Goal: Transaction & Acquisition: Obtain resource

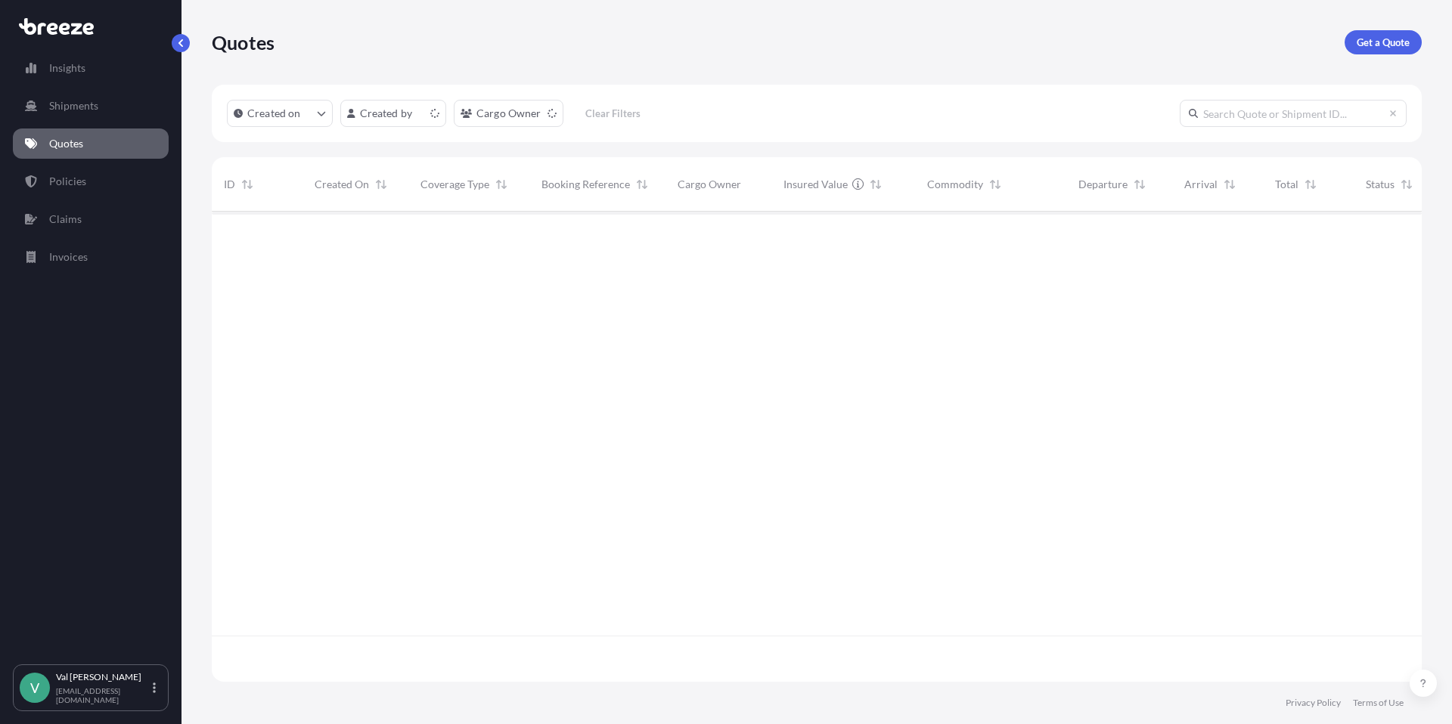
scroll to position [467, 1198]
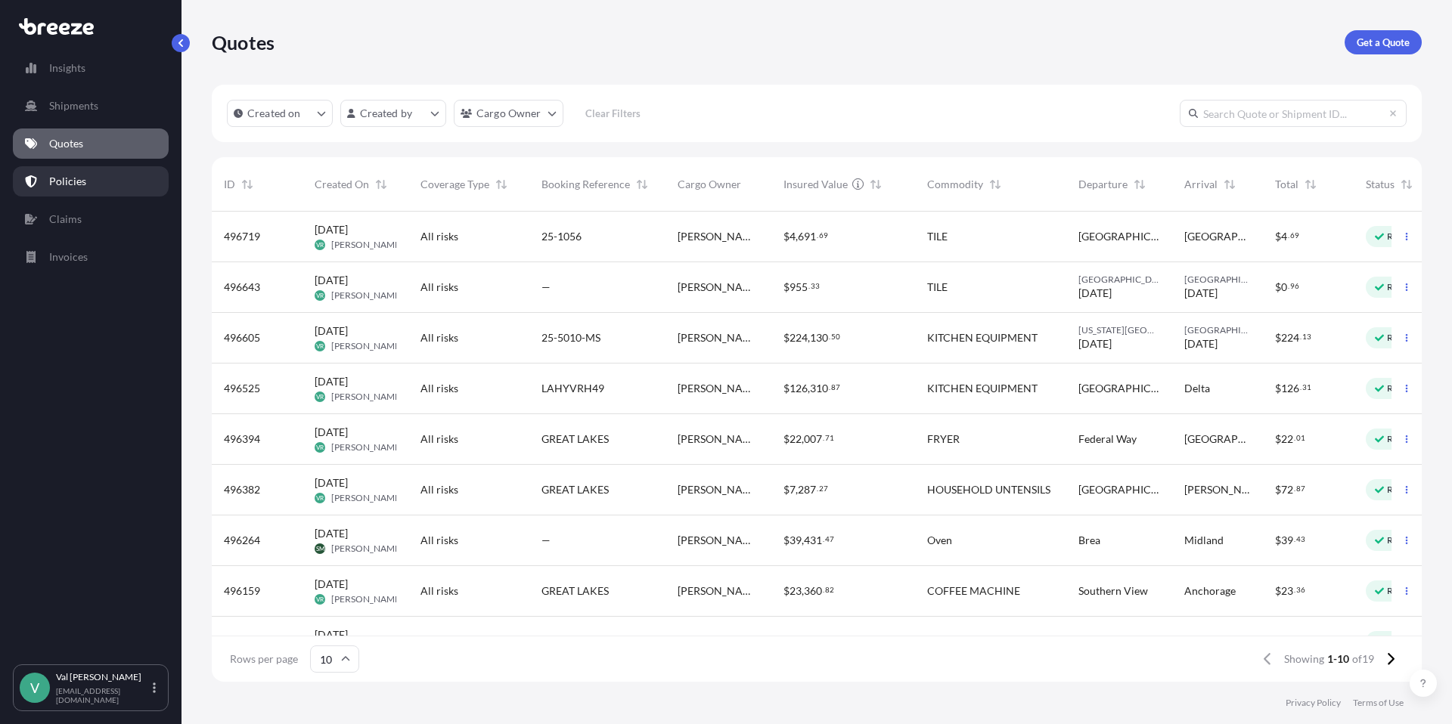
click at [67, 180] on p "Policies" at bounding box center [67, 181] width 37 height 15
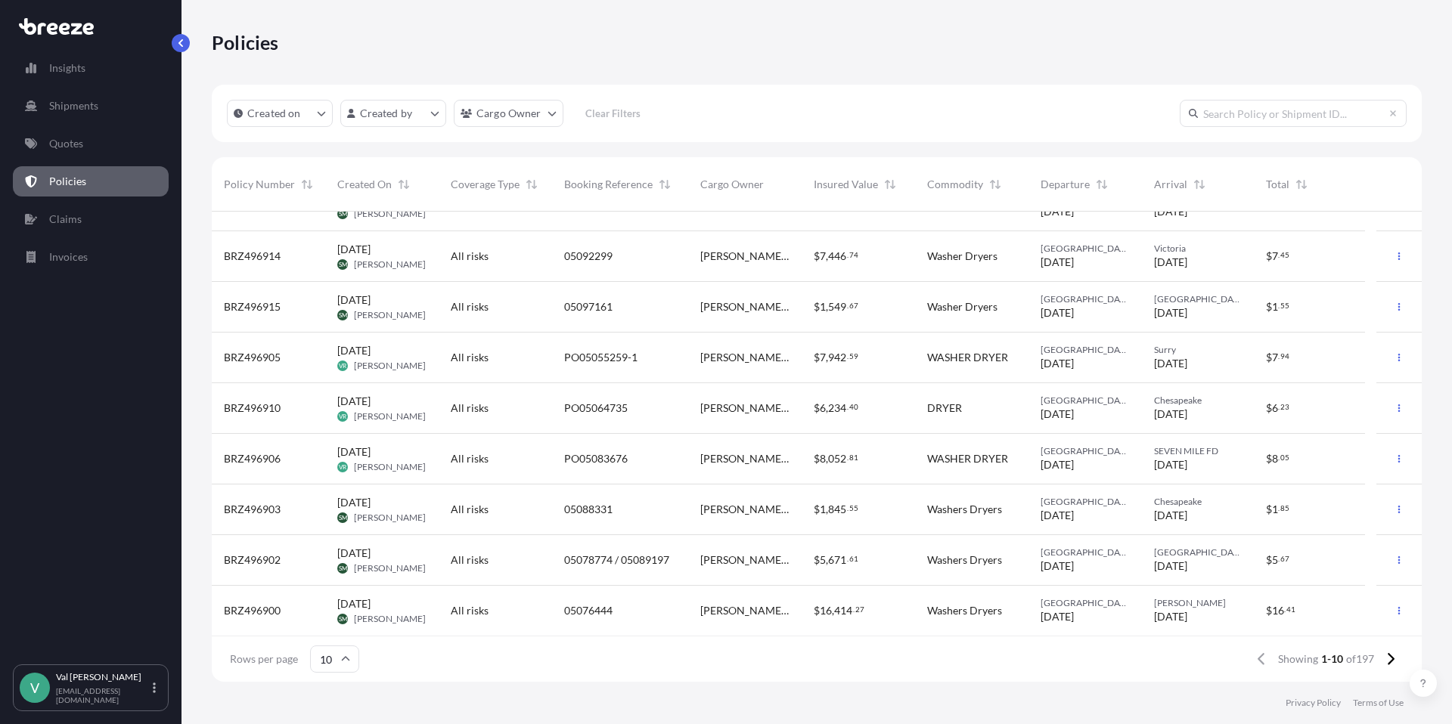
scroll to position [82, 0]
click at [1391, 656] on icon at bounding box center [1390, 660] width 8 height 14
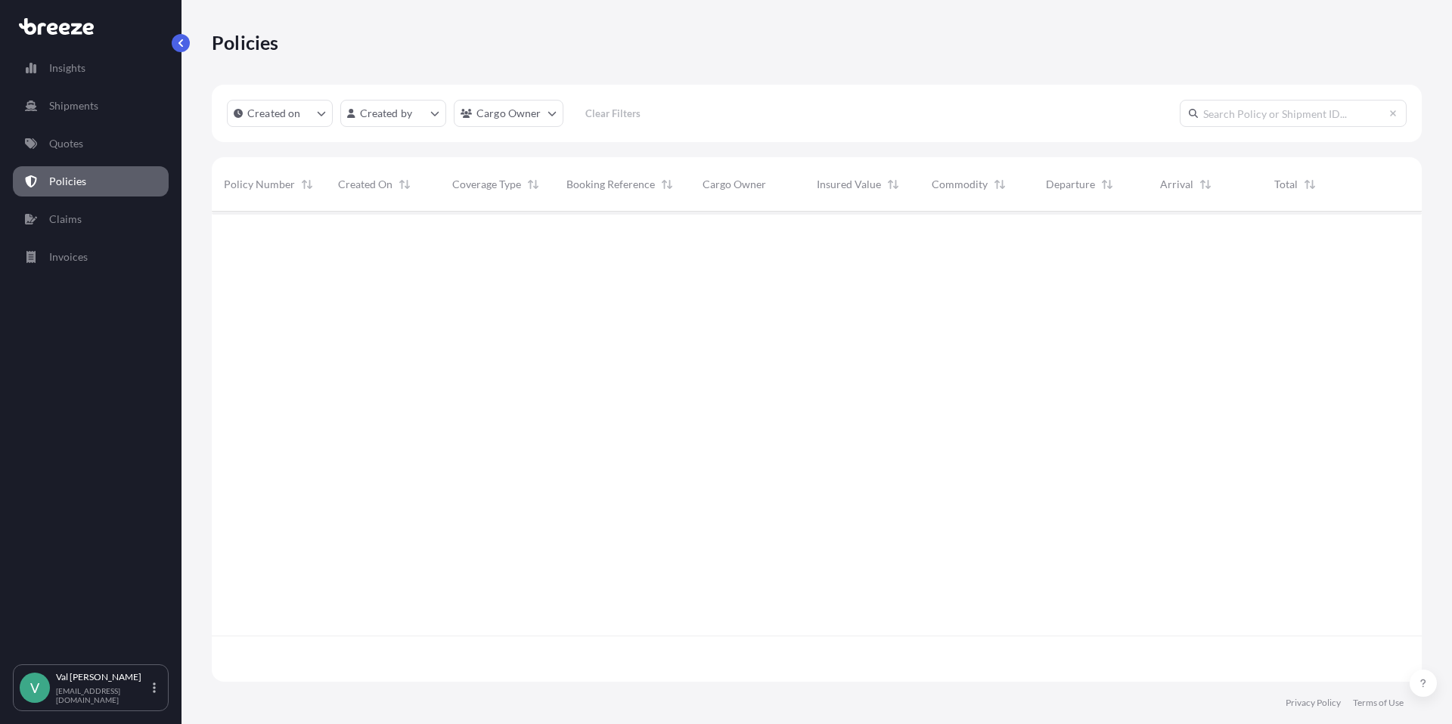
scroll to position [0, 0]
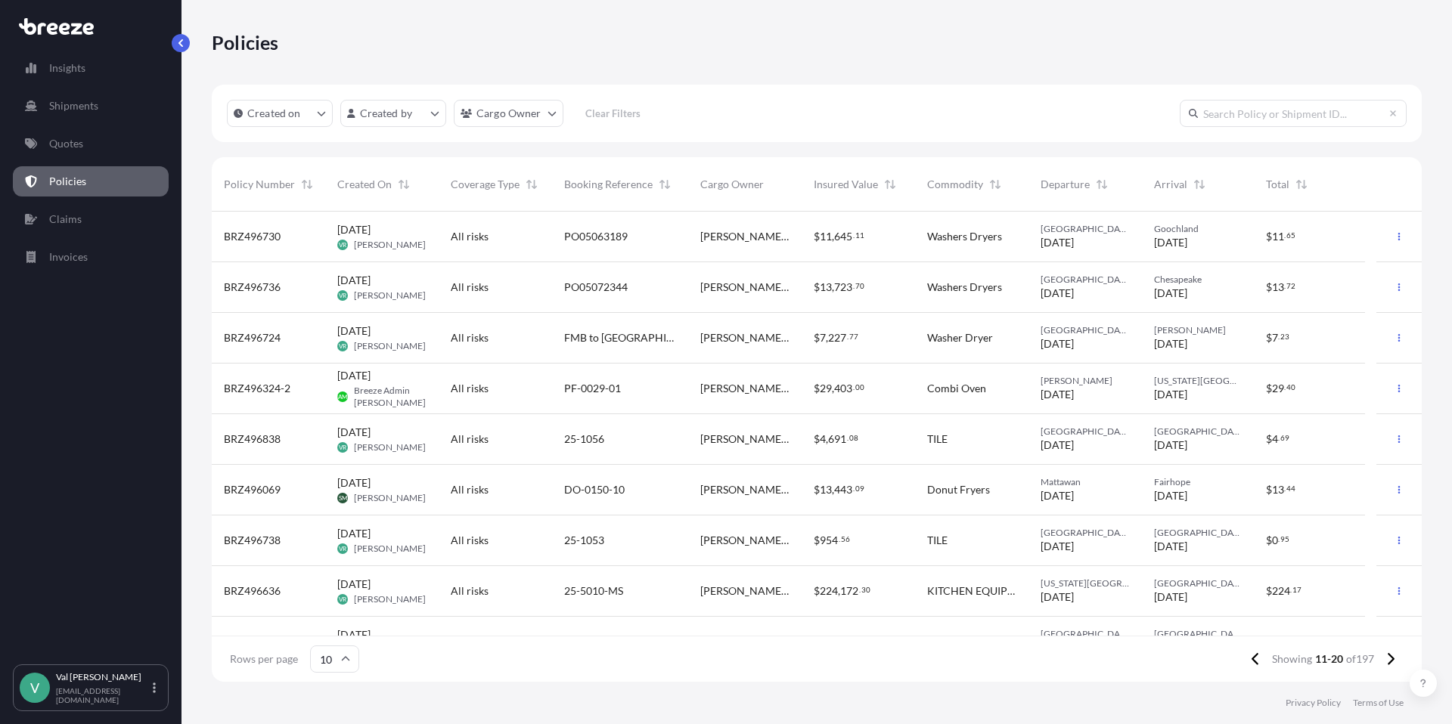
click at [1012, 426] on div "TILE" at bounding box center [971, 439] width 113 height 51
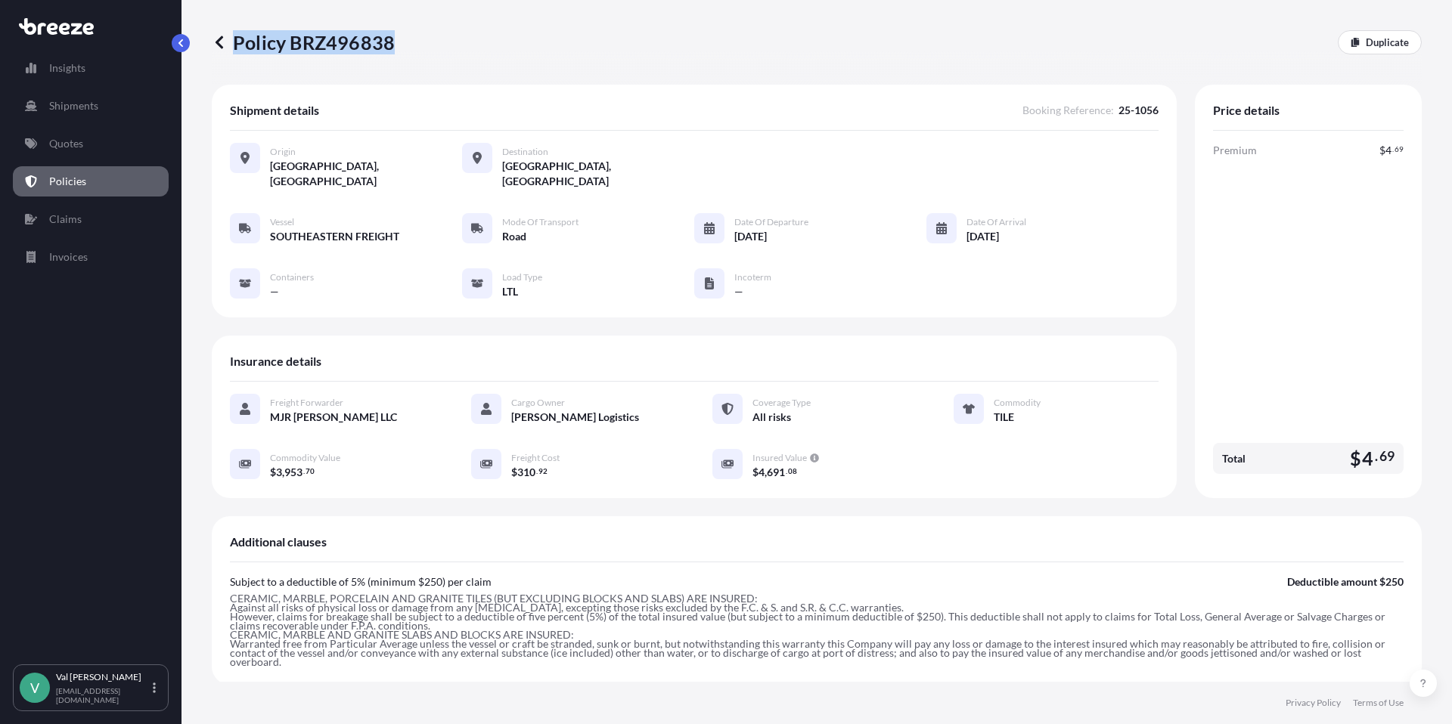
drag, startPoint x: 391, startPoint y: 39, endPoint x: 228, endPoint y: 21, distance: 164.3
click at [228, 21] on div "Policy BRZ496838 Duplicate" at bounding box center [817, 42] width 1210 height 85
copy p "Policy BRZ496838"
click at [1386, 39] on p "Duplicate" at bounding box center [1387, 42] width 43 height 15
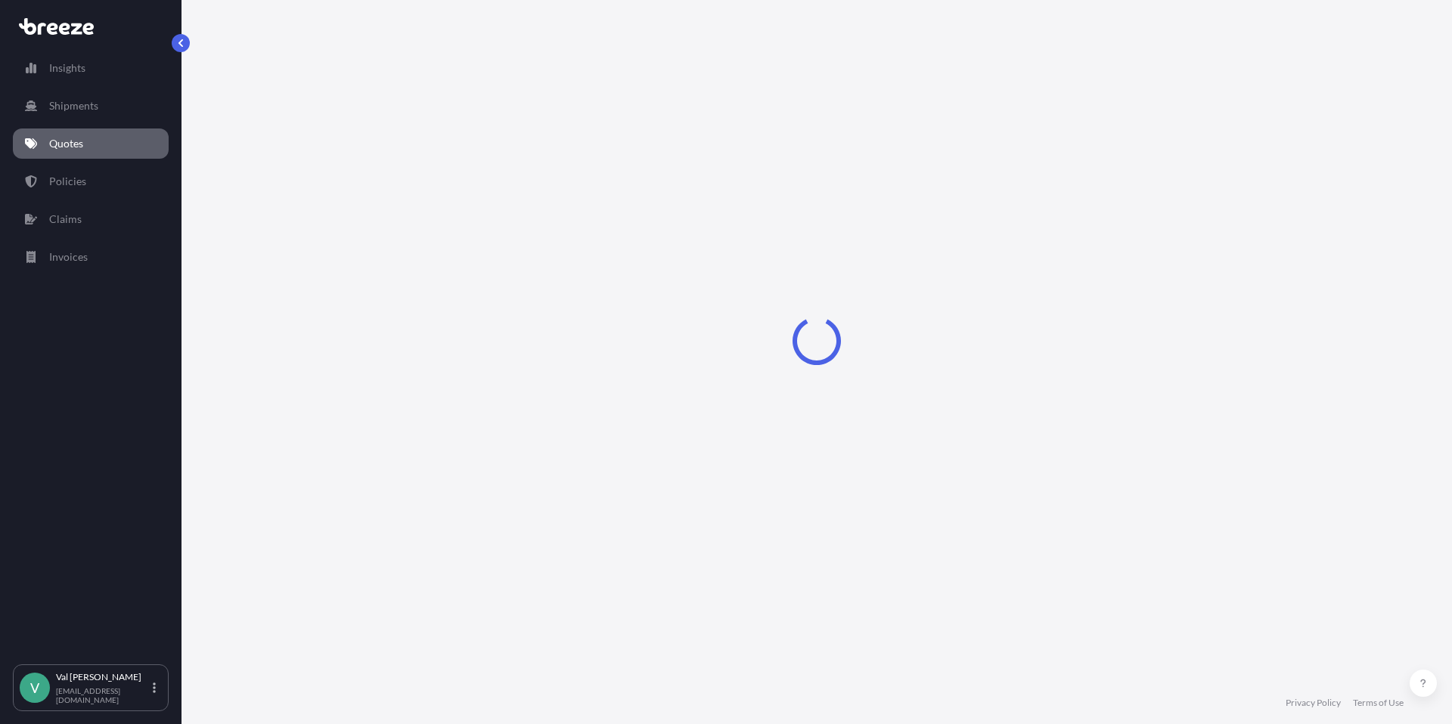
select select "Road"
select select "1"
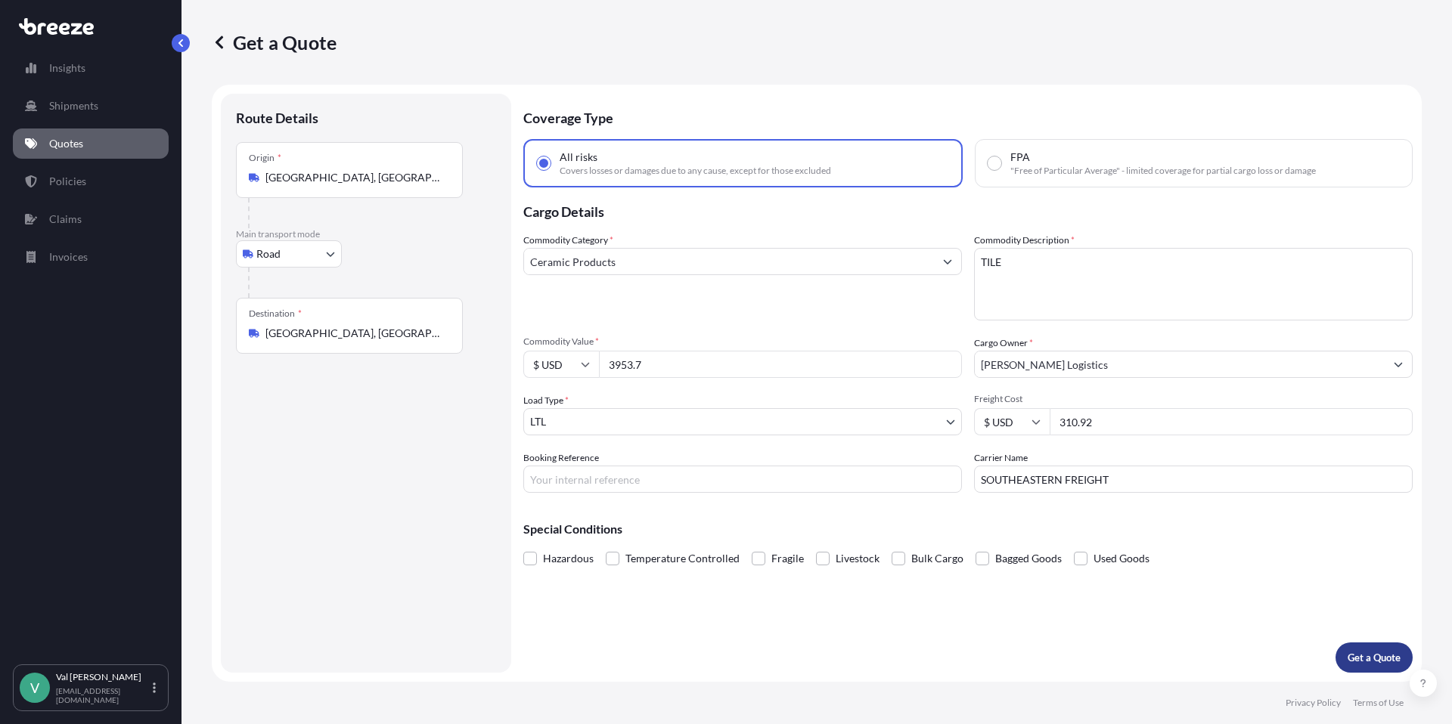
click at [1372, 650] on p "Get a Quote" at bounding box center [1373, 657] width 53 height 15
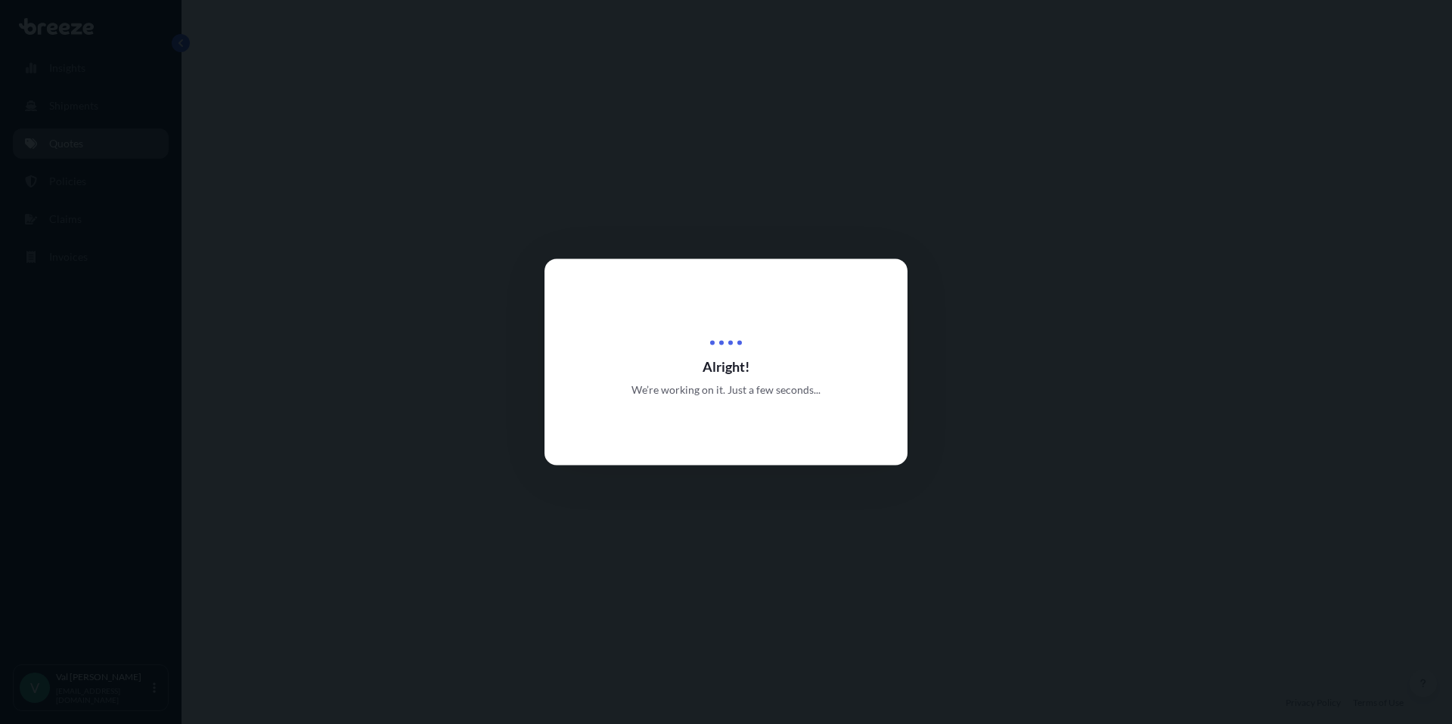
select select "Road"
select select "1"
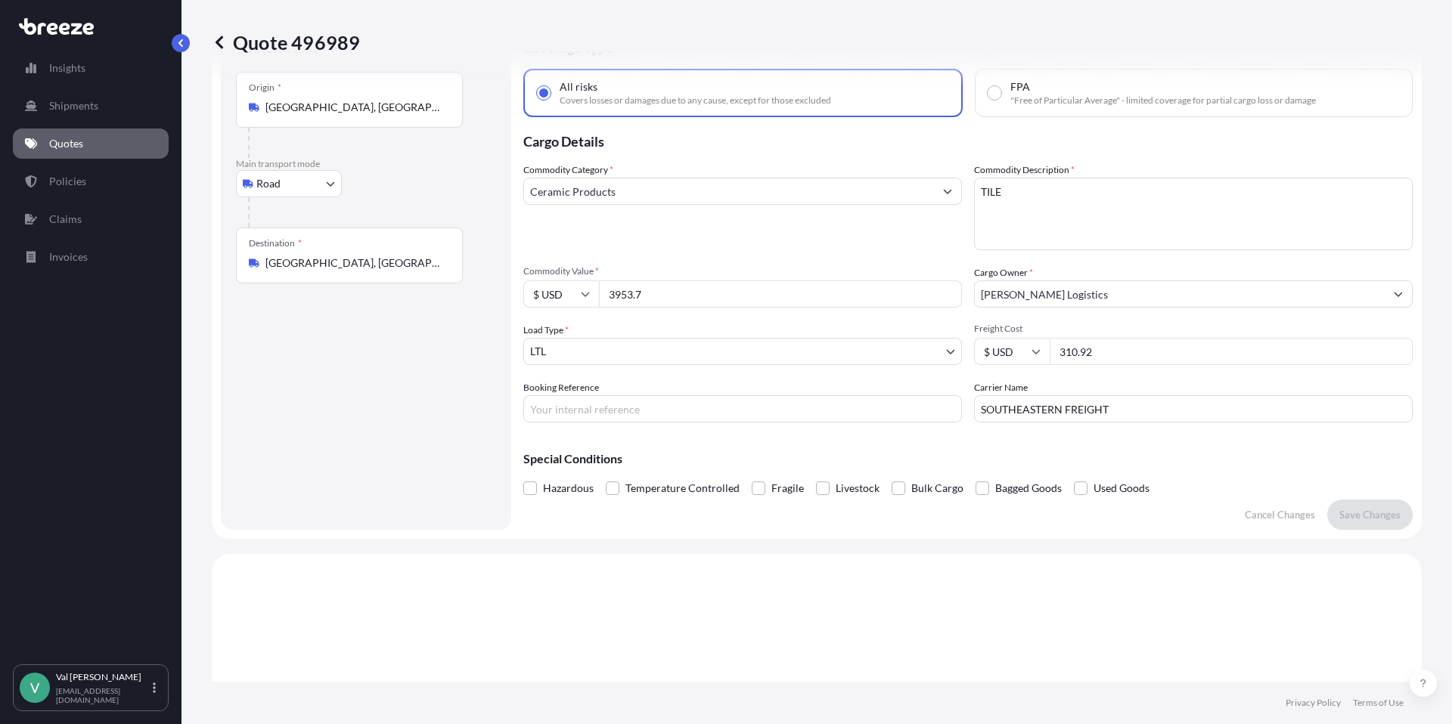
scroll to position [801, 0]
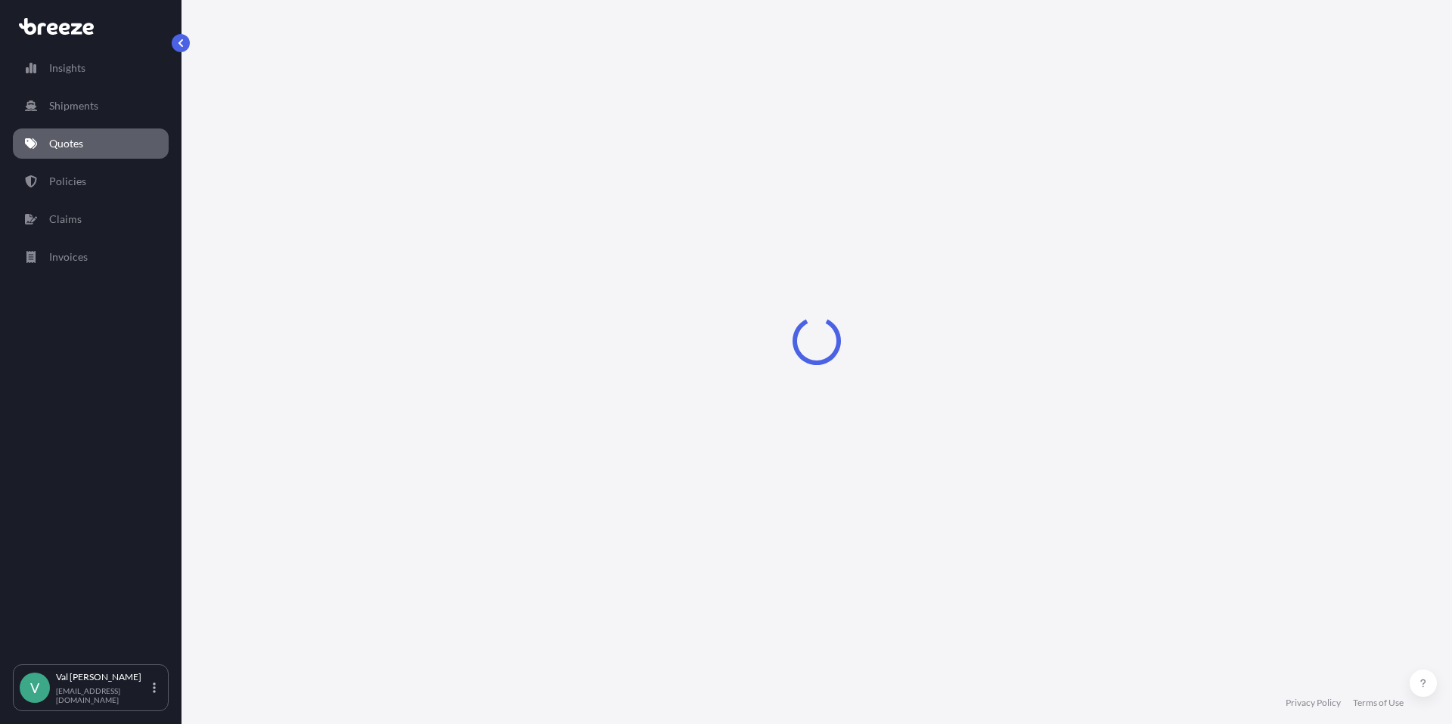
select select "Road"
select select "1"
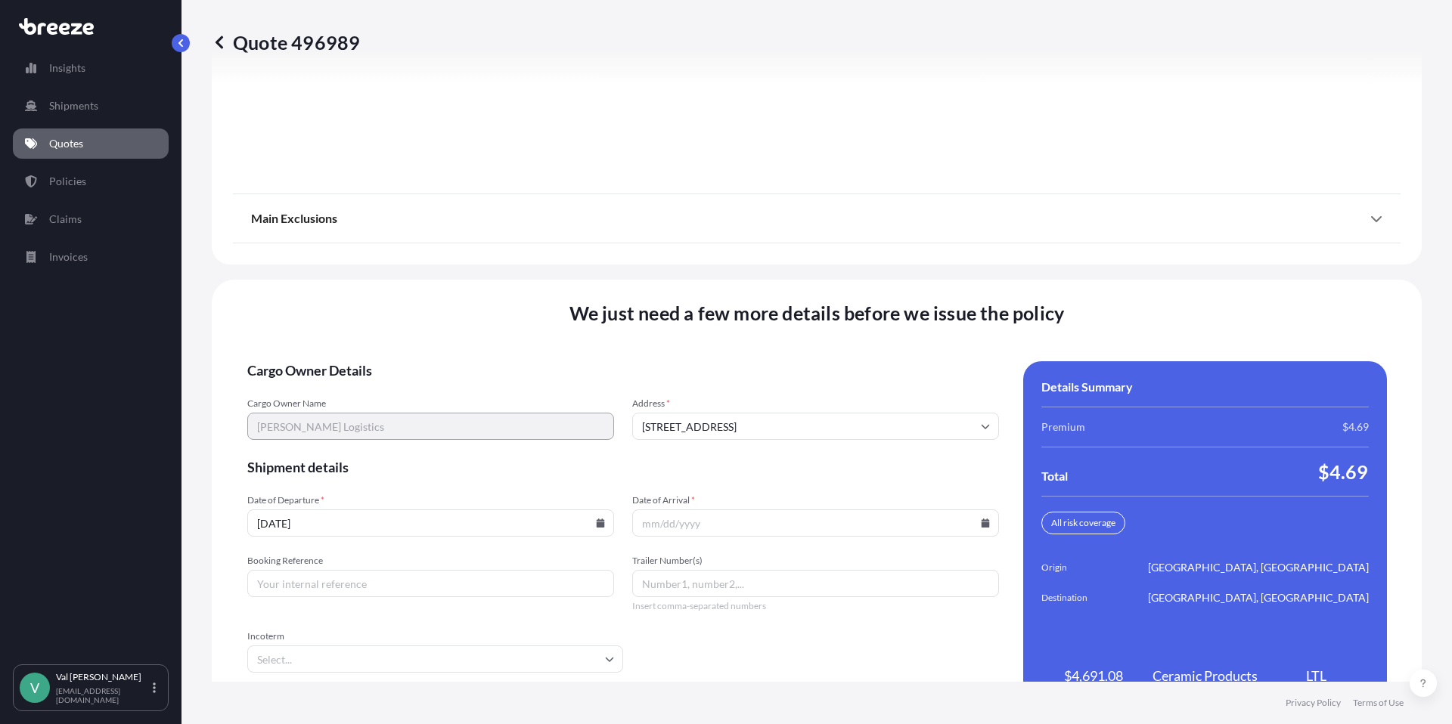
scroll to position [2099, 0]
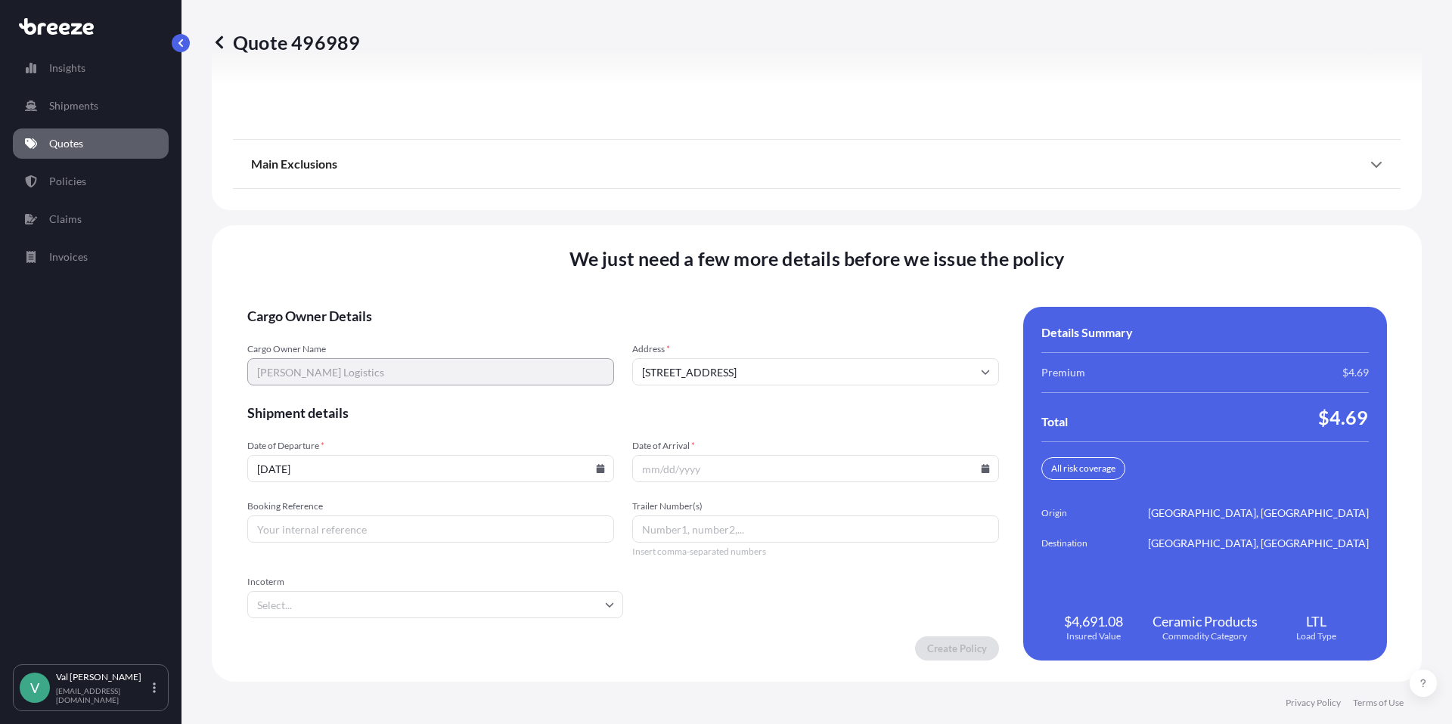
click at [597, 468] on icon at bounding box center [600, 468] width 8 height 9
click at [318, 358] on button "18" at bounding box center [321, 363] width 24 height 24
type input "[DATE]"
click at [981, 467] on icon at bounding box center [985, 468] width 9 height 9
click at [704, 387] on button "25" at bounding box center [704, 392] width 24 height 24
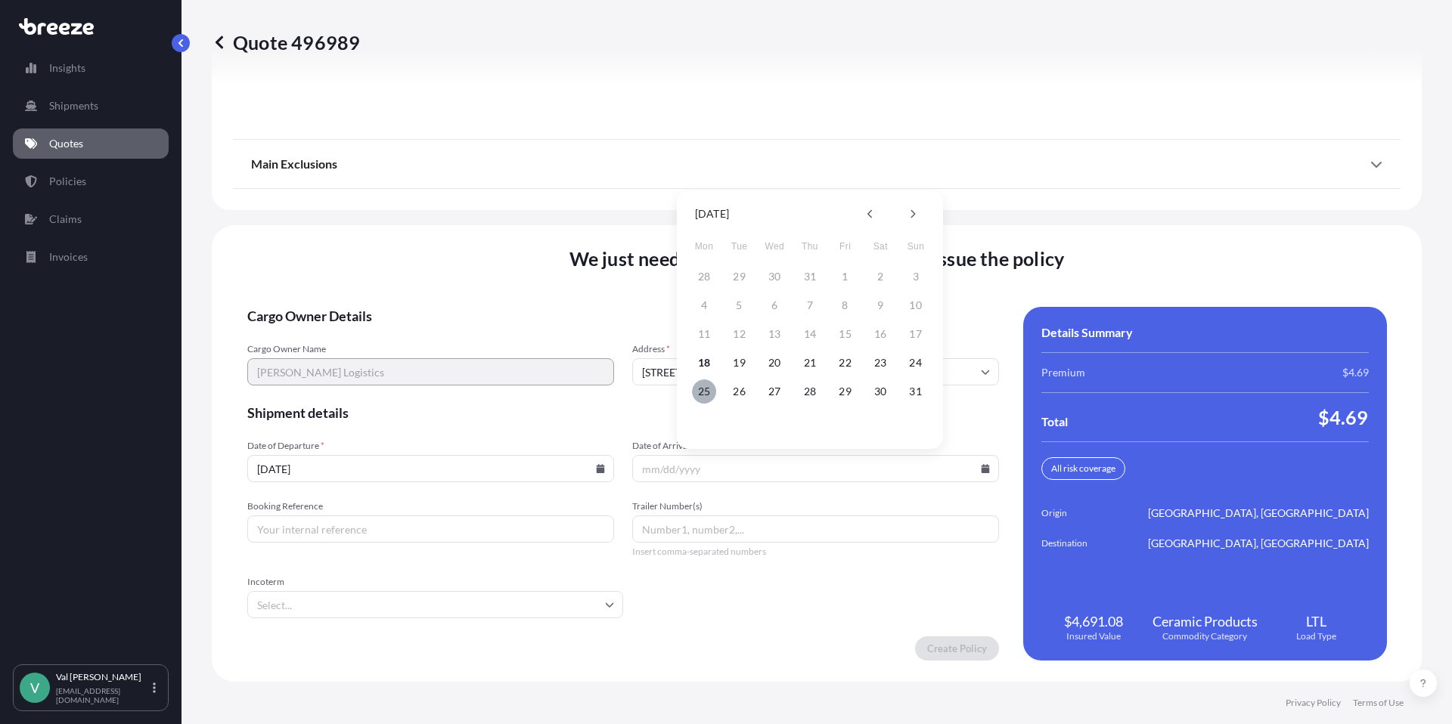
type input "[DATE]"
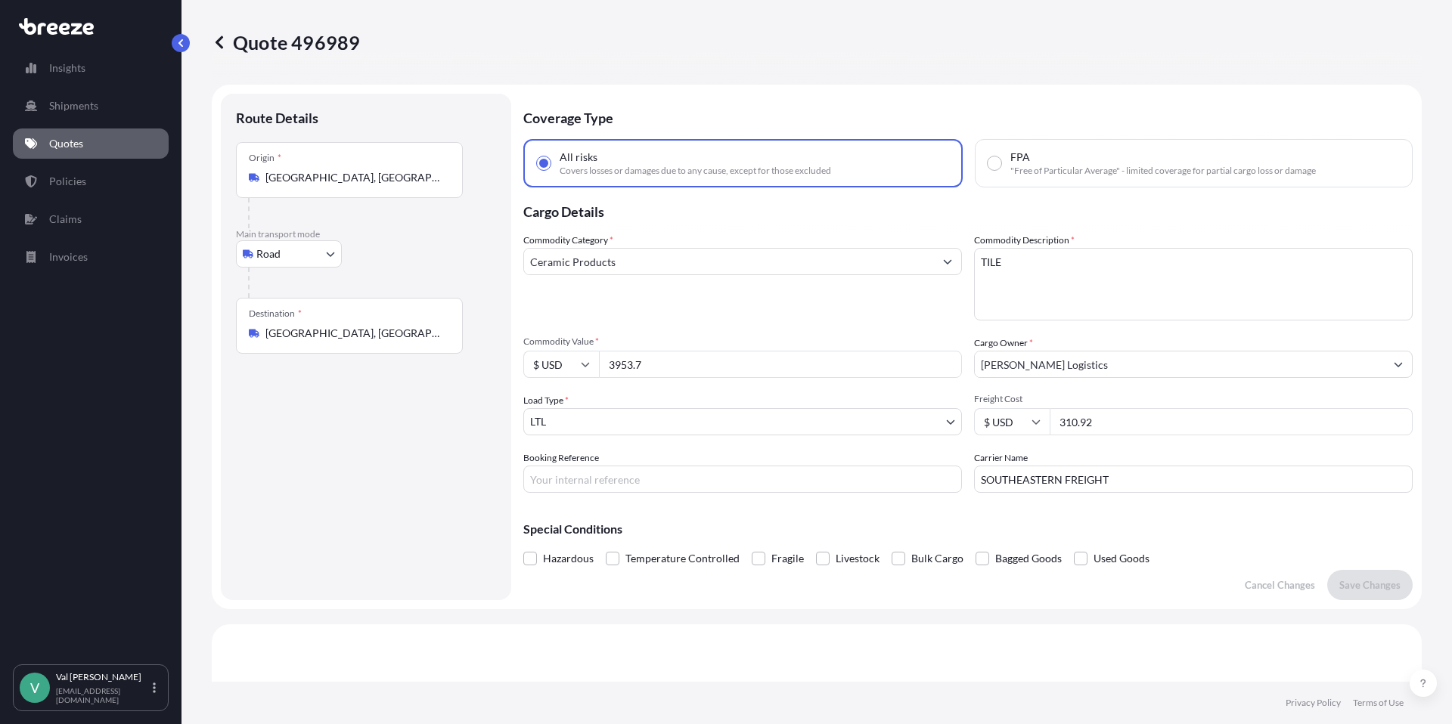
select select "Road"
select select "1"
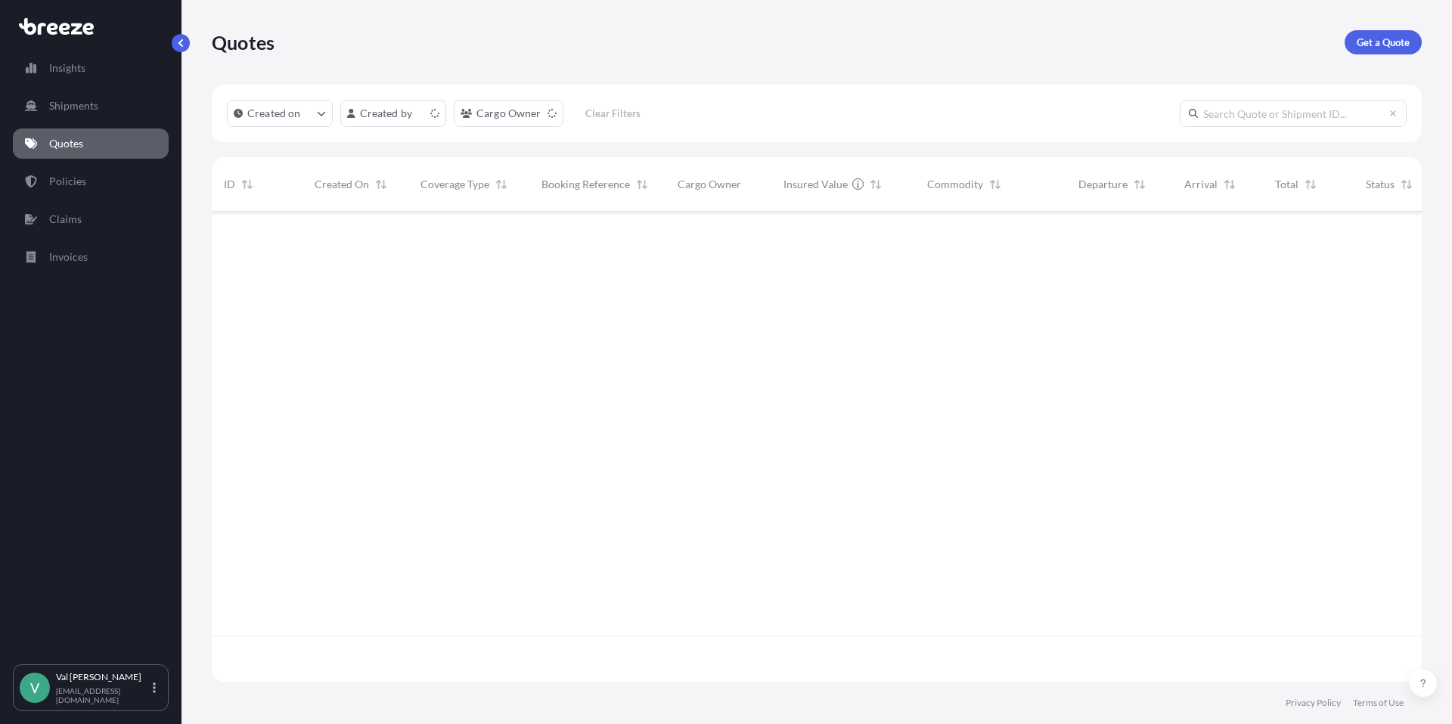
scroll to position [467, 1198]
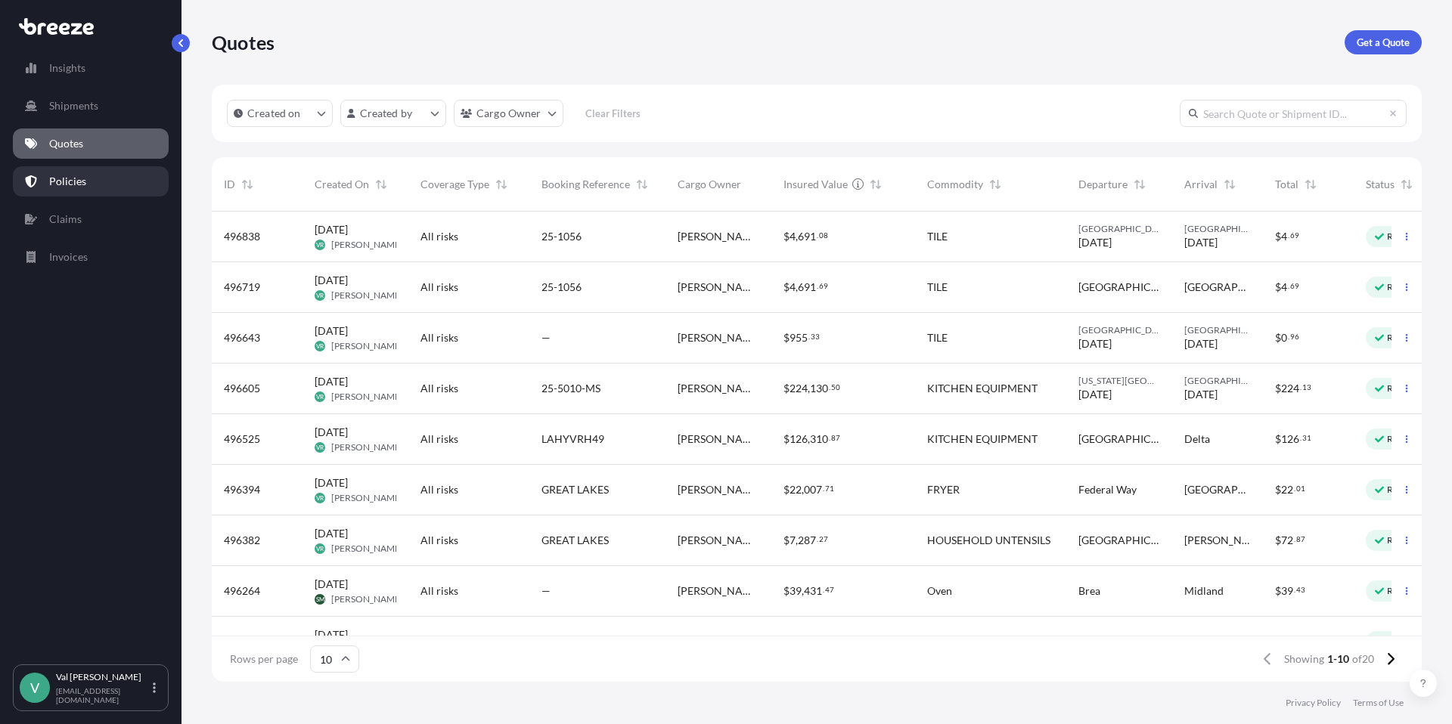
click at [74, 178] on p "Policies" at bounding box center [67, 181] width 37 height 15
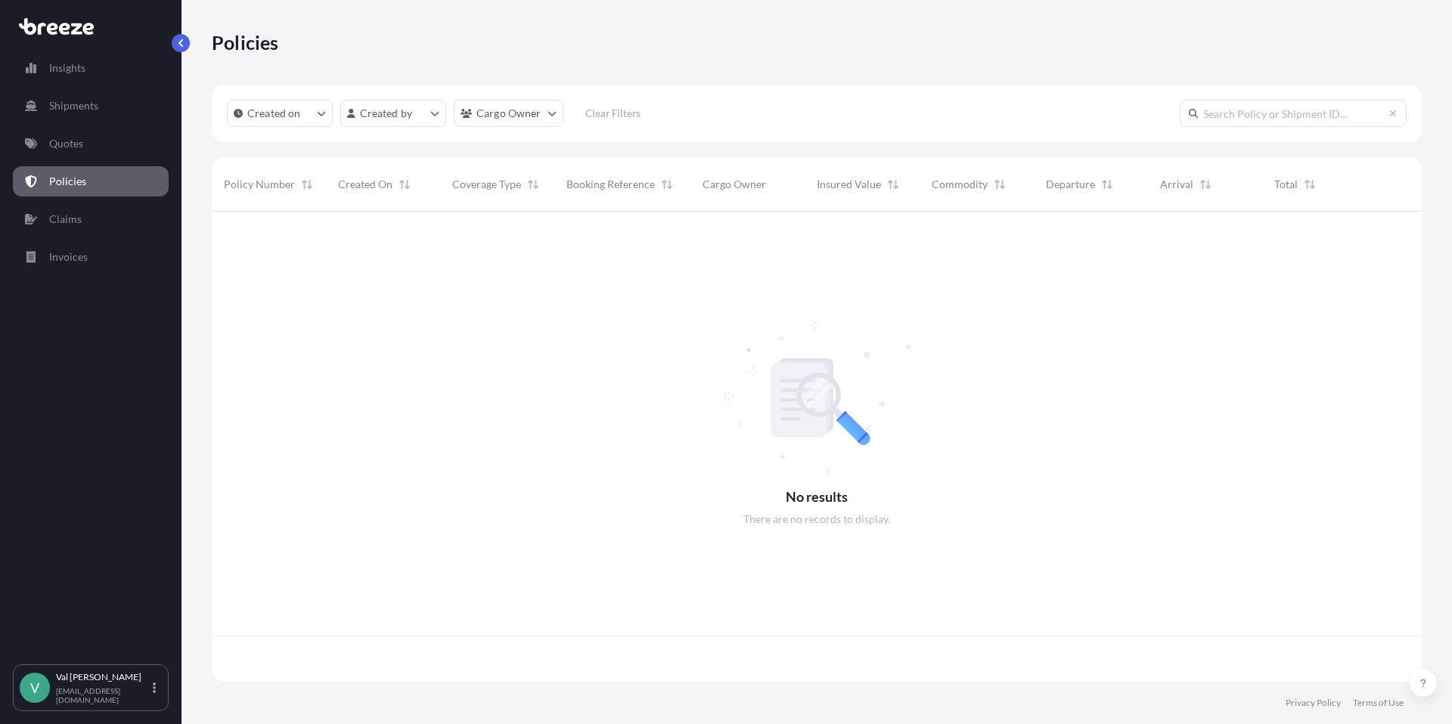
scroll to position [467, 1198]
